Goal: Task Accomplishment & Management: Manage account settings

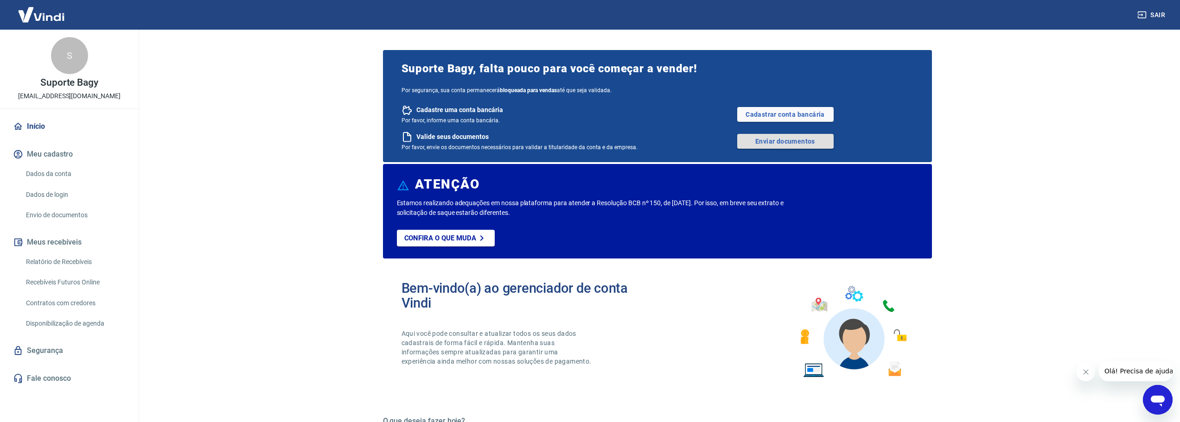
click at [767, 143] on link "Enviar documentos" at bounding box center [785, 141] width 96 height 15
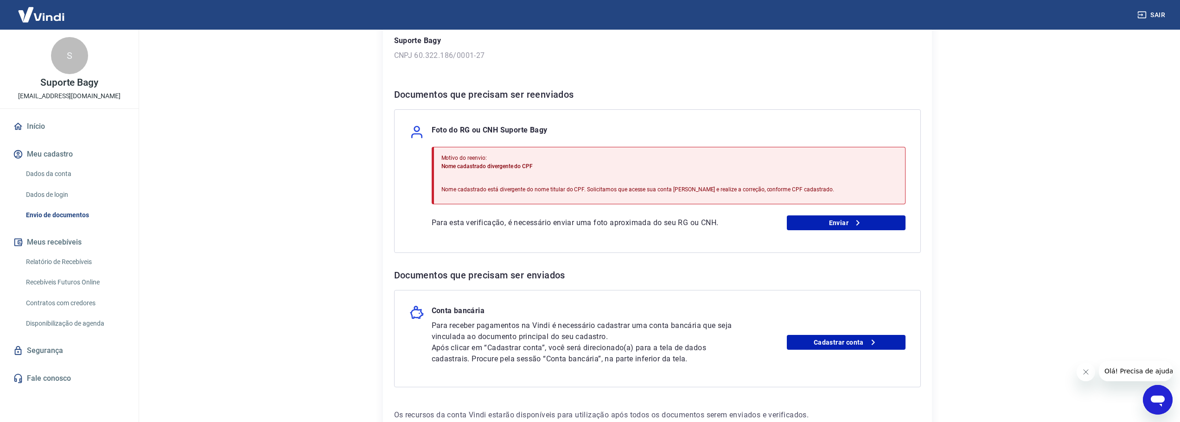
scroll to position [139, 0]
click at [832, 343] on link "Cadastrar conta" at bounding box center [846, 341] width 119 height 15
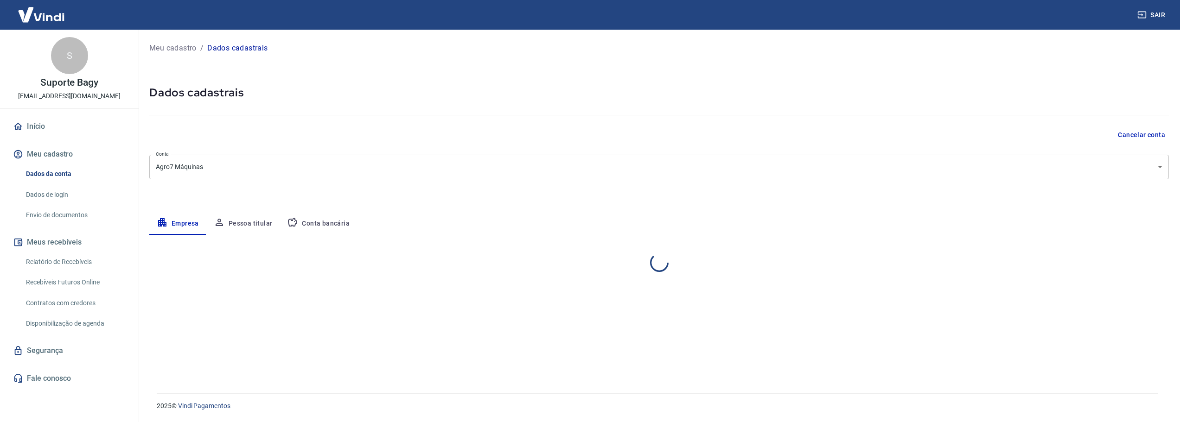
select select "SP"
select select "business"
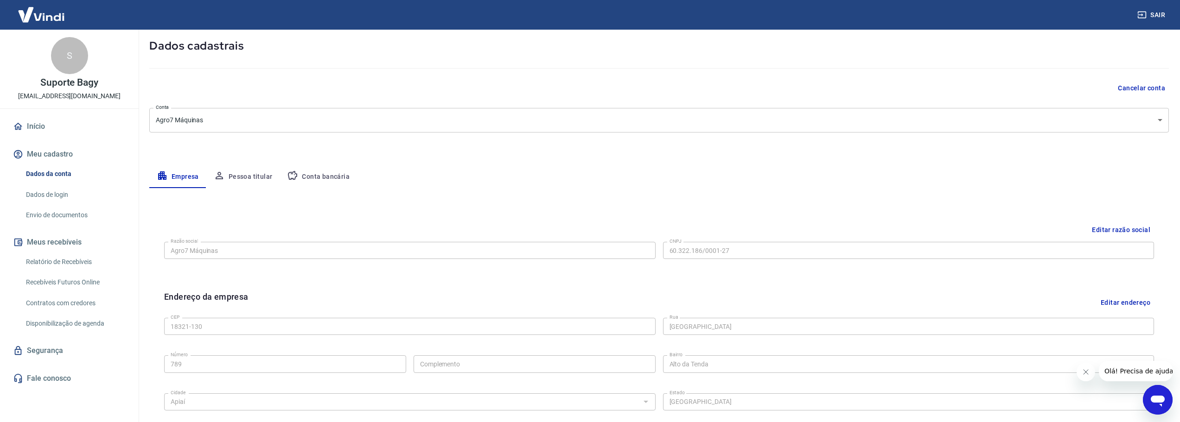
scroll to position [46, 0]
click at [327, 181] on button "Conta bancária" at bounding box center [317, 177] width 77 height 22
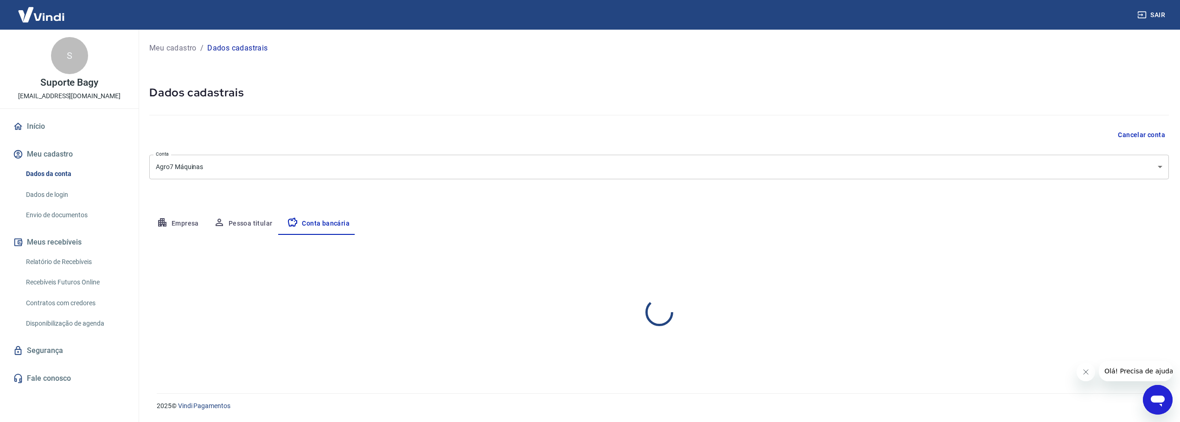
scroll to position [0, 0]
drag, startPoint x: 651, startPoint y: 298, endPoint x: 849, endPoint y: 275, distance: 199.2
click at [651, 297] on div at bounding box center [648, 294] width 12 height 13
click at [1136, 256] on button "Editar conta bancária" at bounding box center [1136, 263] width 77 height 18
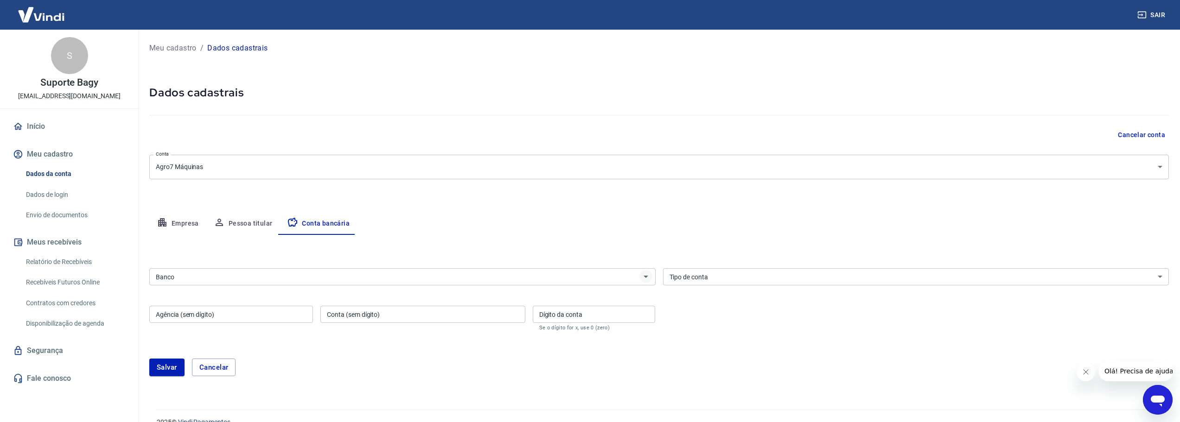
click at [646, 280] on icon "Abrir" at bounding box center [645, 276] width 11 height 11
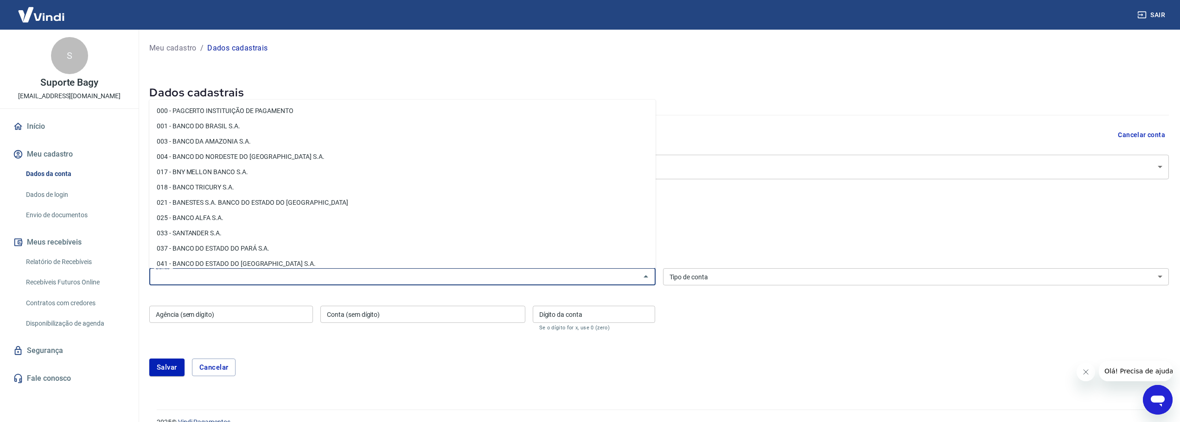
click at [214, 129] on li "001 - BANCO DO BRASIL S.A." at bounding box center [402, 126] width 506 height 15
type input "001 - BANCO DO BRASIL S.A."
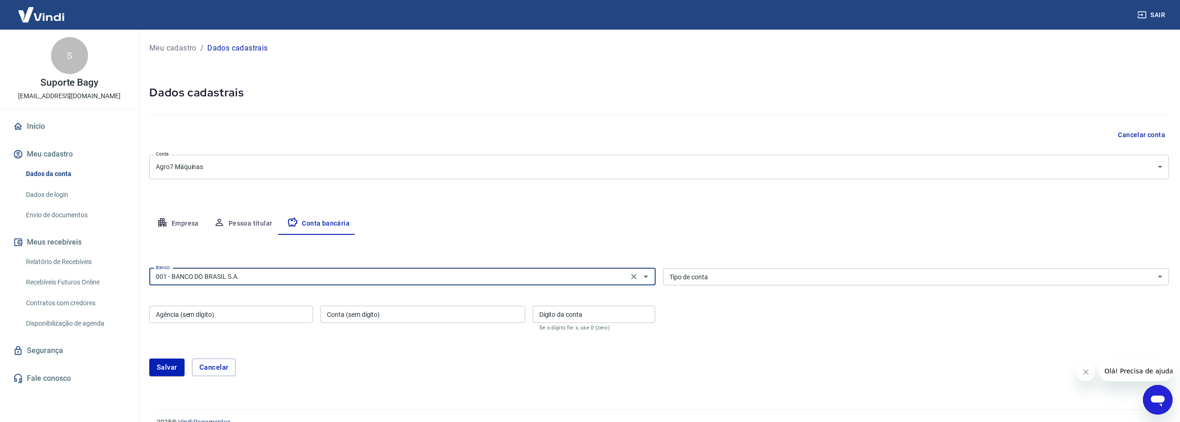
click at [709, 280] on select "Conta Corrente Conta Poupança" at bounding box center [916, 276] width 506 height 17
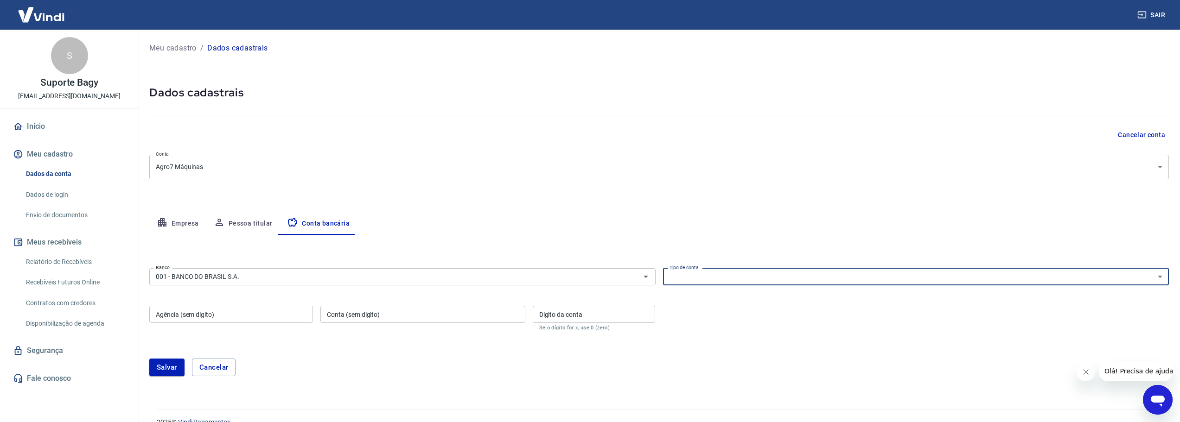
select select "1"
click at [663, 268] on select "Conta Corrente Conta Poupança" at bounding box center [916, 276] width 506 height 17
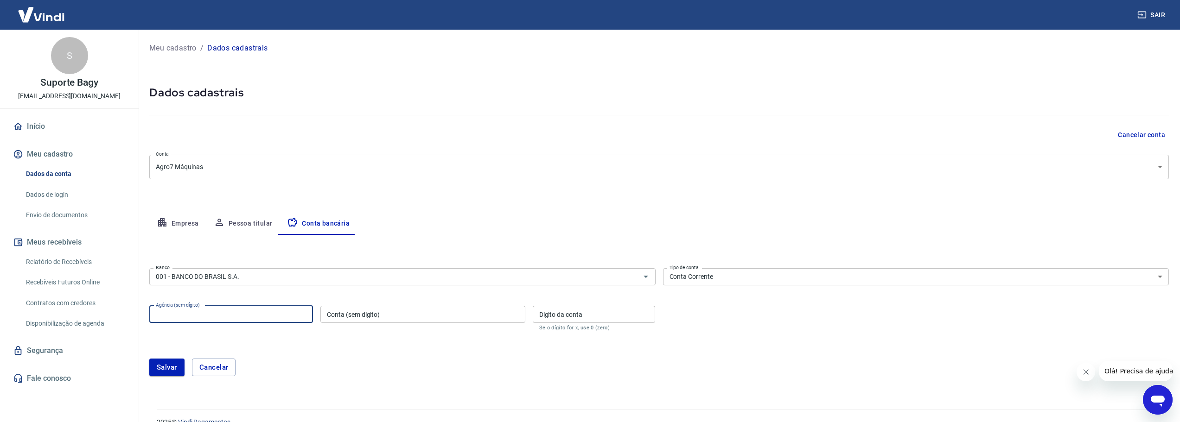
click at [254, 315] on input "Agência (sem dígito)" at bounding box center [231, 314] width 164 height 17
type input "36374"
click at [378, 322] on input "Conta (sem dígito)" at bounding box center [422, 314] width 204 height 17
type input "39868"
click at [575, 317] on input "Dígito da conta" at bounding box center [594, 314] width 123 height 17
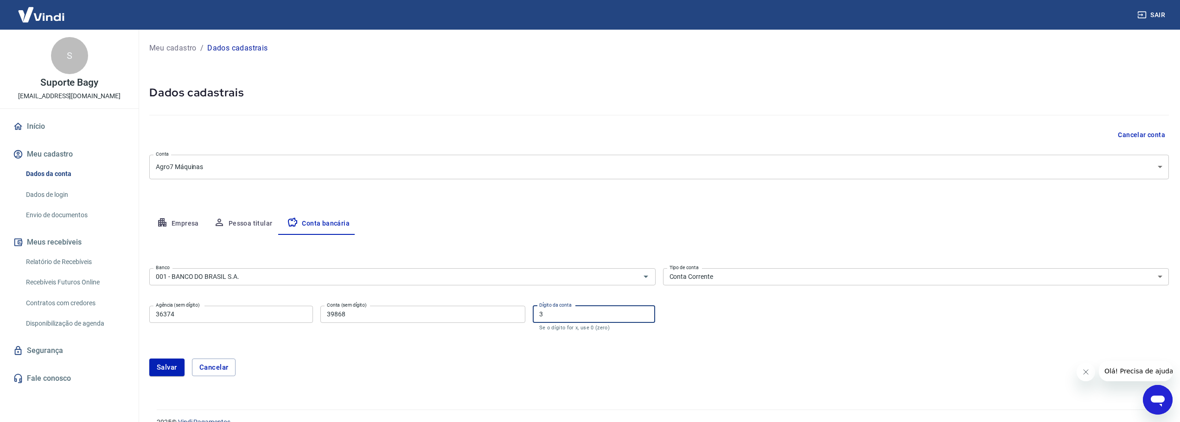
type input "3"
click at [350, 350] on div "[PERSON_NAME]" at bounding box center [658, 368] width 1019 height 40
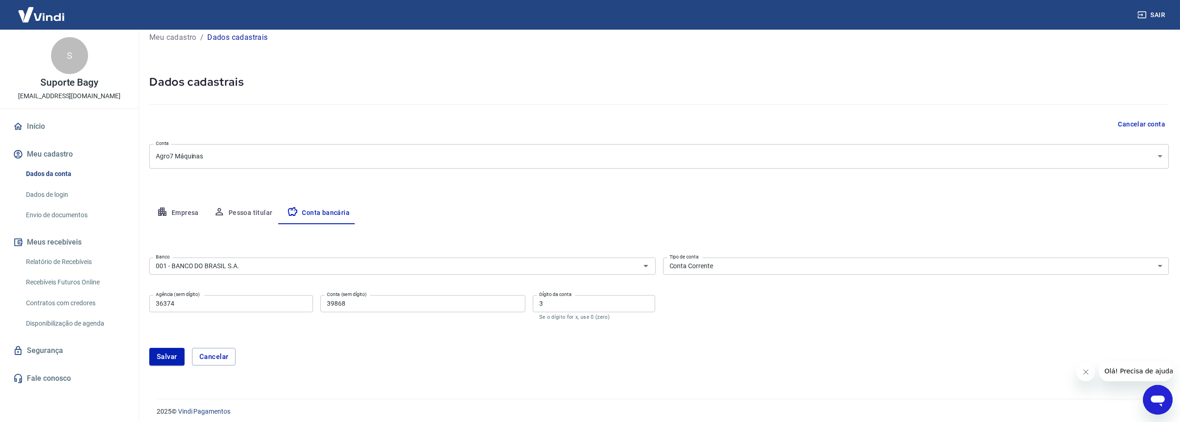
scroll to position [16, 0]
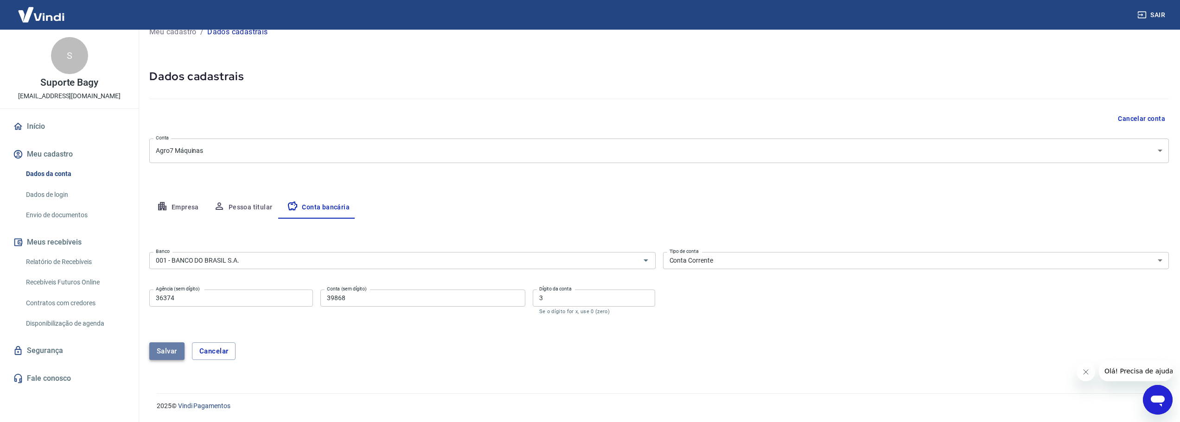
click at [175, 349] on button "Salvar" at bounding box center [166, 352] width 35 height 18
click at [185, 293] on input "36374" at bounding box center [231, 298] width 164 height 17
type input "3637"
click at [319, 354] on div "[PERSON_NAME]" at bounding box center [658, 352] width 1019 height 18
click at [173, 346] on button "Salvar" at bounding box center [166, 352] width 35 height 18
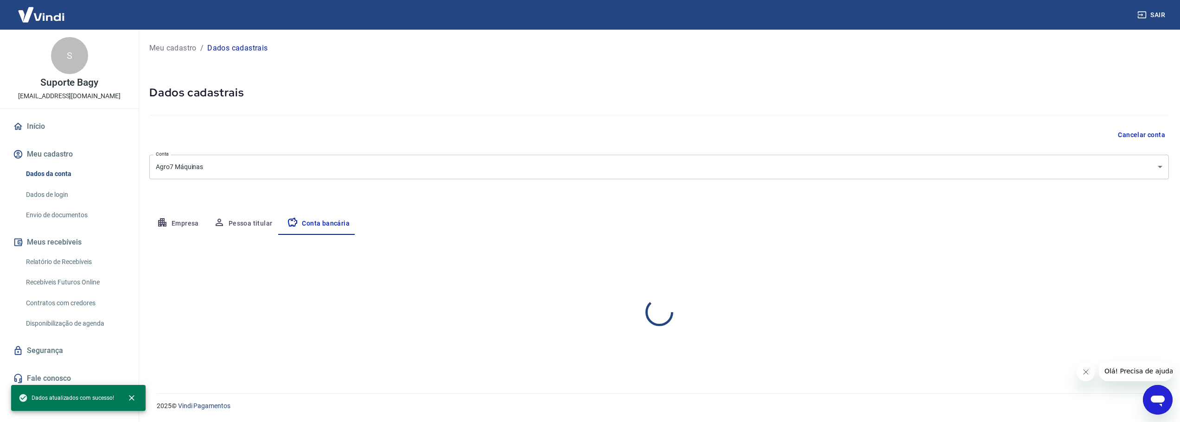
scroll to position [0, 0]
select select "1"
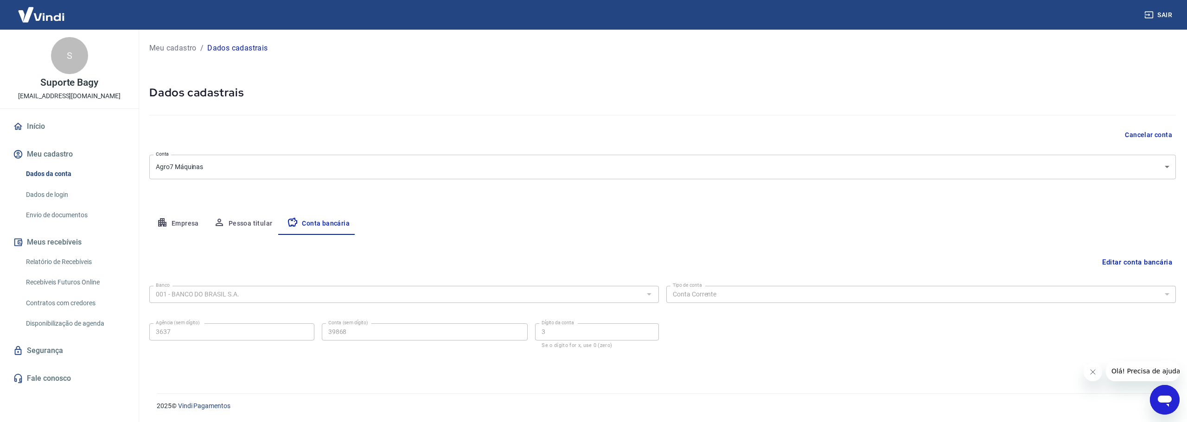
click at [255, 220] on button "Pessoa titular" at bounding box center [243, 224] width 74 height 22
type input "469.618.488-93"
click at [1126, 257] on button "Editar nome e CPF" at bounding box center [1141, 263] width 69 height 18
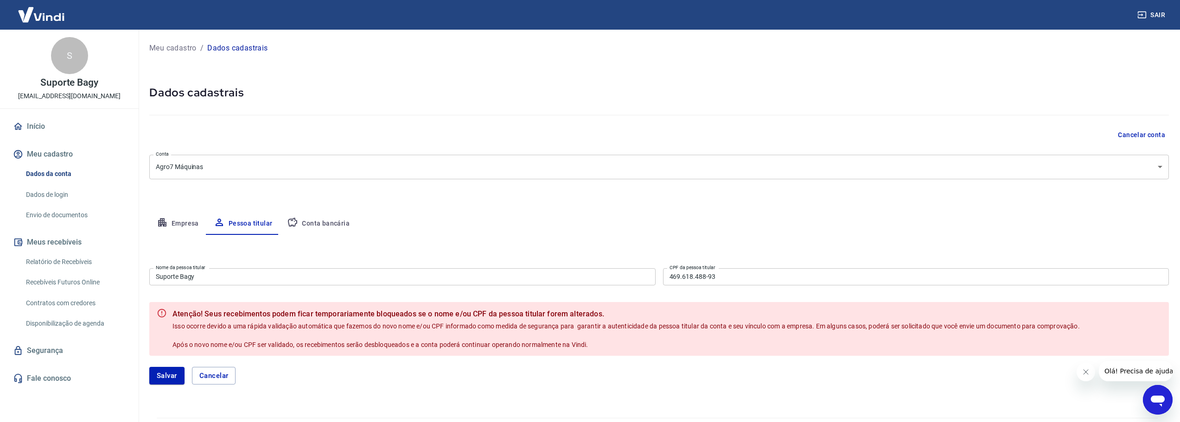
click at [218, 279] on input "Suporte Bagy" at bounding box center [402, 276] width 506 height 17
click at [331, 254] on div "Editar nome e CPF Nome da pessoa titular Suporte Bagy Nome da pessoa titular CP…" at bounding box center [658, 315] width 1019 height 161
click at [37, 122] on link "Início" at bounding box center [69, 126] width 116 height 20
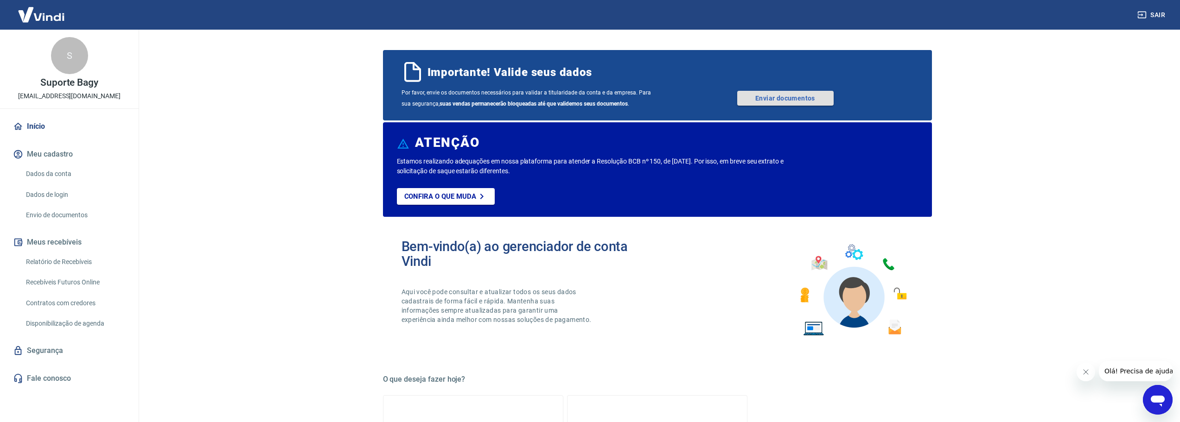
click at [771, 100] on link "Enviar documentos" at bounding box center [785, 98] width 96 height 15
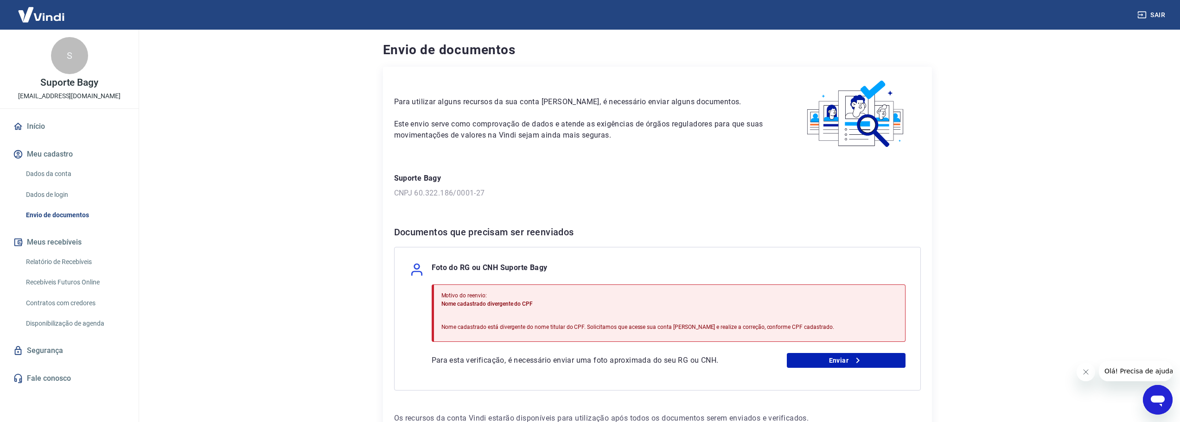
click at [46, 131] on link "Início" at bounding box center [69, 126] width 116 height 20
